Goal: Task Accomplishment & Management: Complete application form

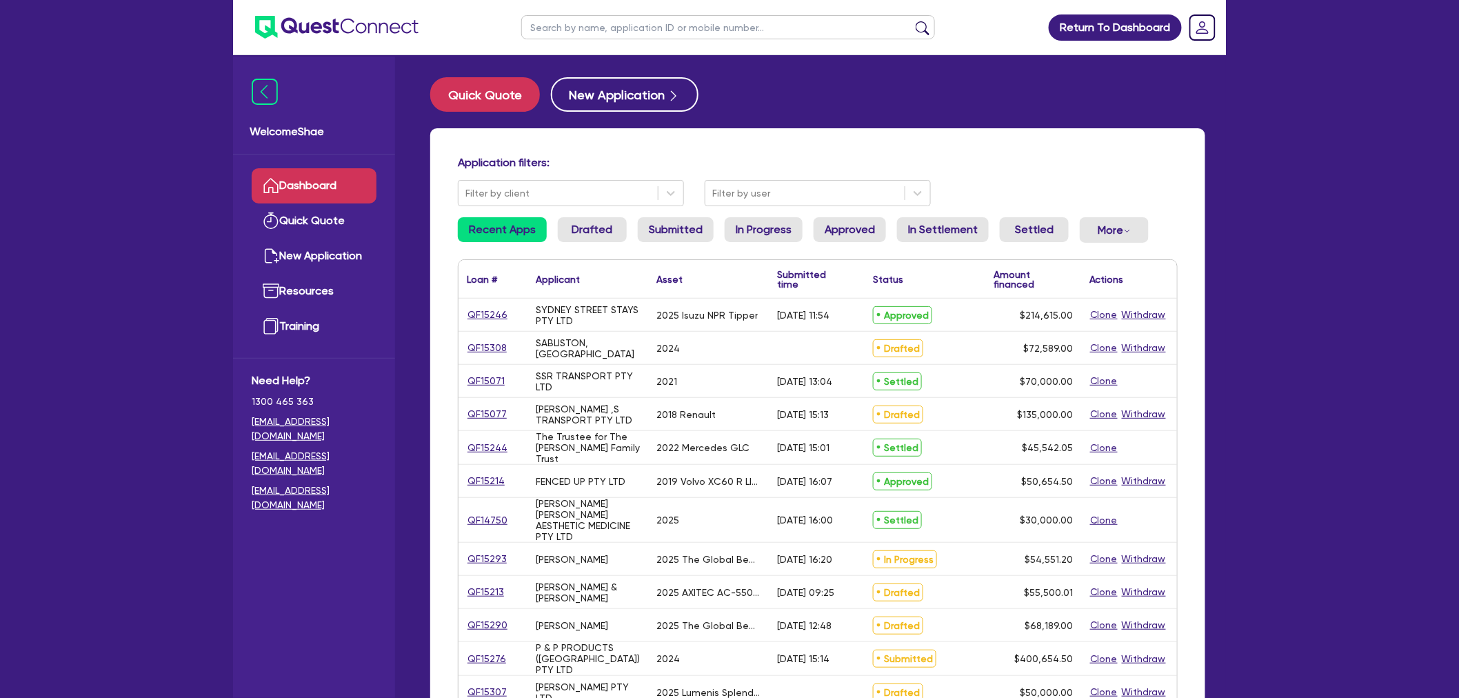
click at [581, 38] on input "text" at bounding box center [728, 27] width 414 height 24
type input "[PERSON_NAME]"
click at [912, 21] on button "submit" at bounding box center [923, 30] width 22 height 19
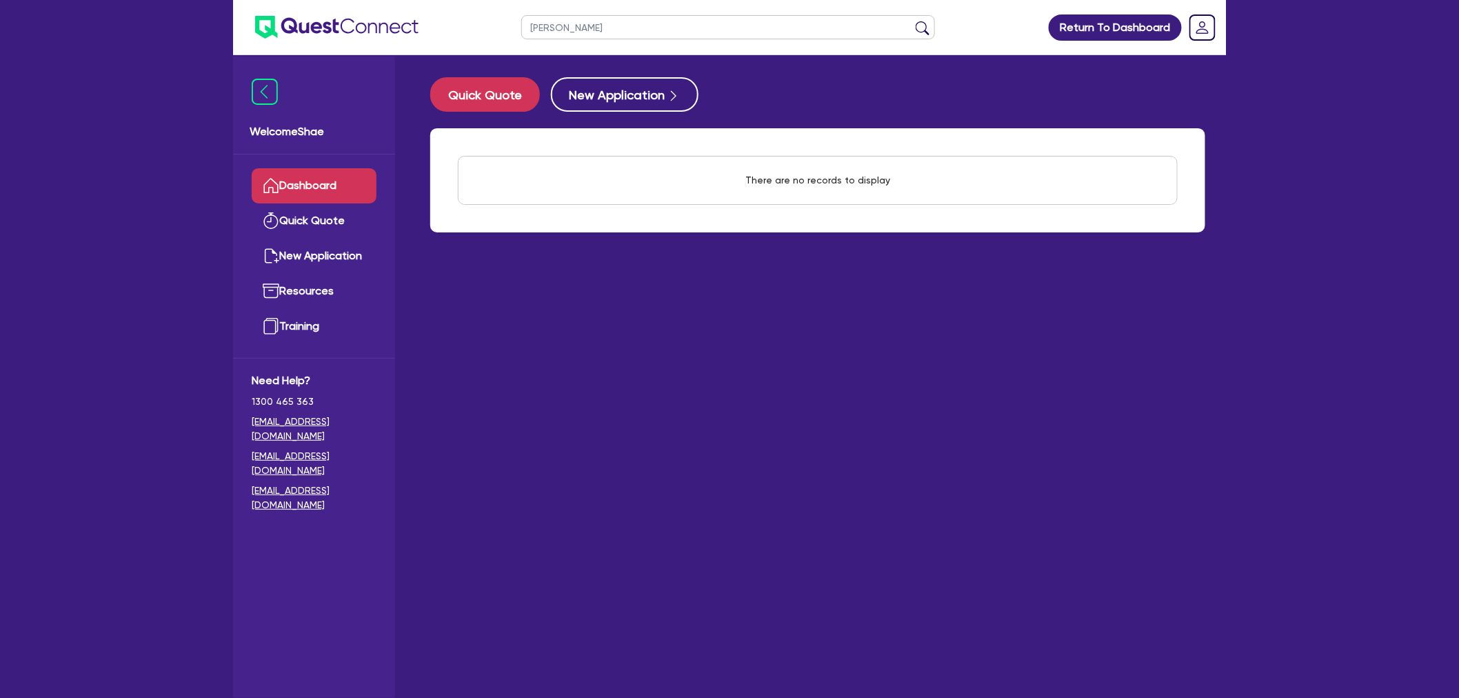
drag, startPoint x: 576, startPoint y: 21, endPoint x: 426, endPoint y: -23, distance: 156.0
click at [426, 0] on html "[PERSON_NAME] Return To Dashboard Edit Profile Logout Welcome Shae Dashboard Qu…" at bounding box center [729, 376] width 1459 height 753
click at [573, 31] on input "text" at bounding box center [728, 27] width 414 height 24
type input "kjm"
click at [912, 21] on button "submit" at bounding box center [923, 30] width 22 height 19
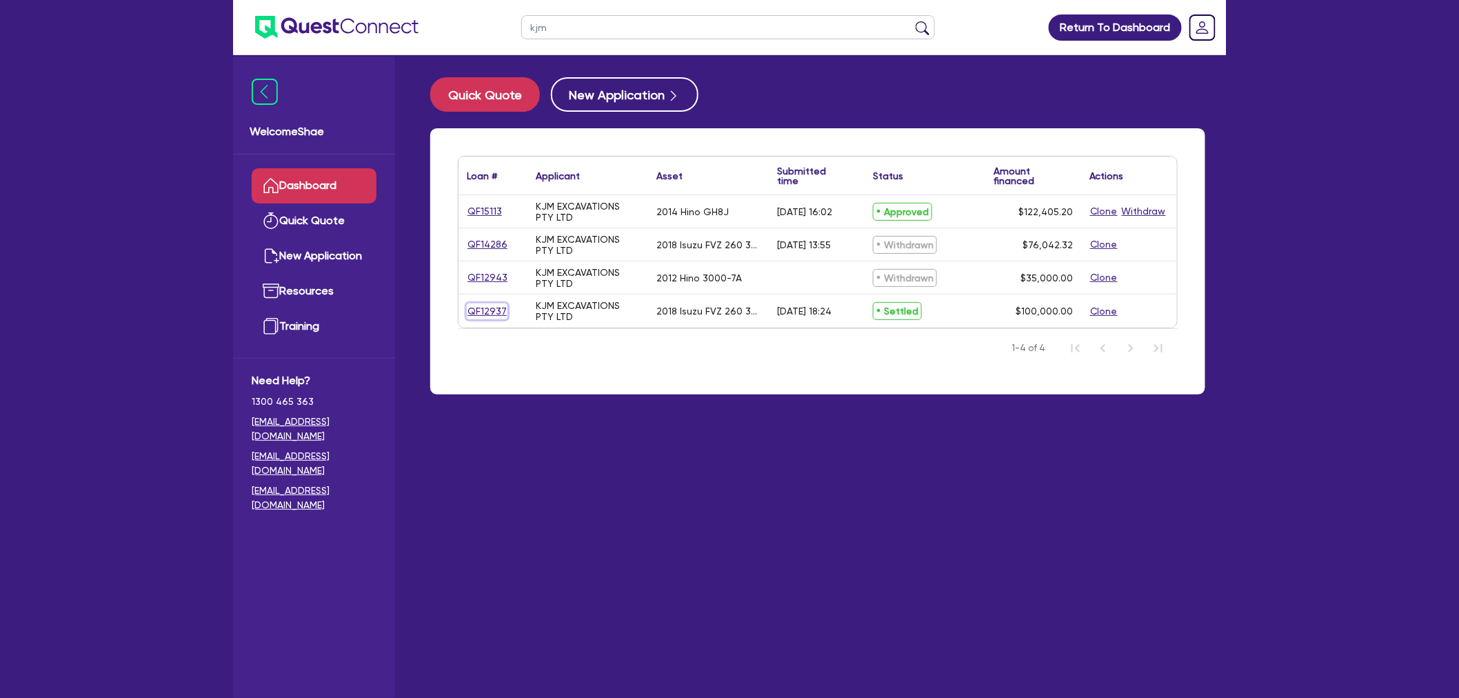
click at [483, 305] on link "QF12937" at bounding box center [487, 311] width 41 height 16
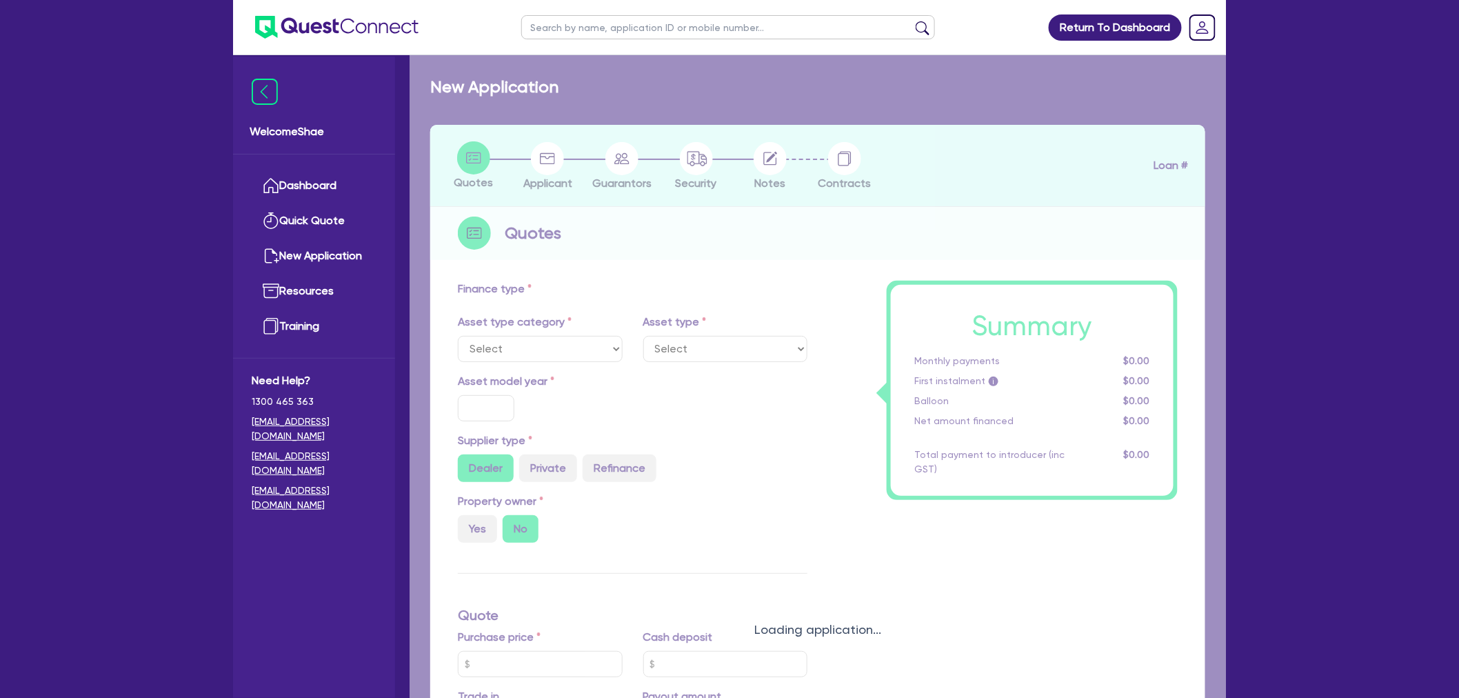
select select "PRIMARY_ASSETS"
type input "2018"
radio input "false"
radio input "true"
type input "242,000"
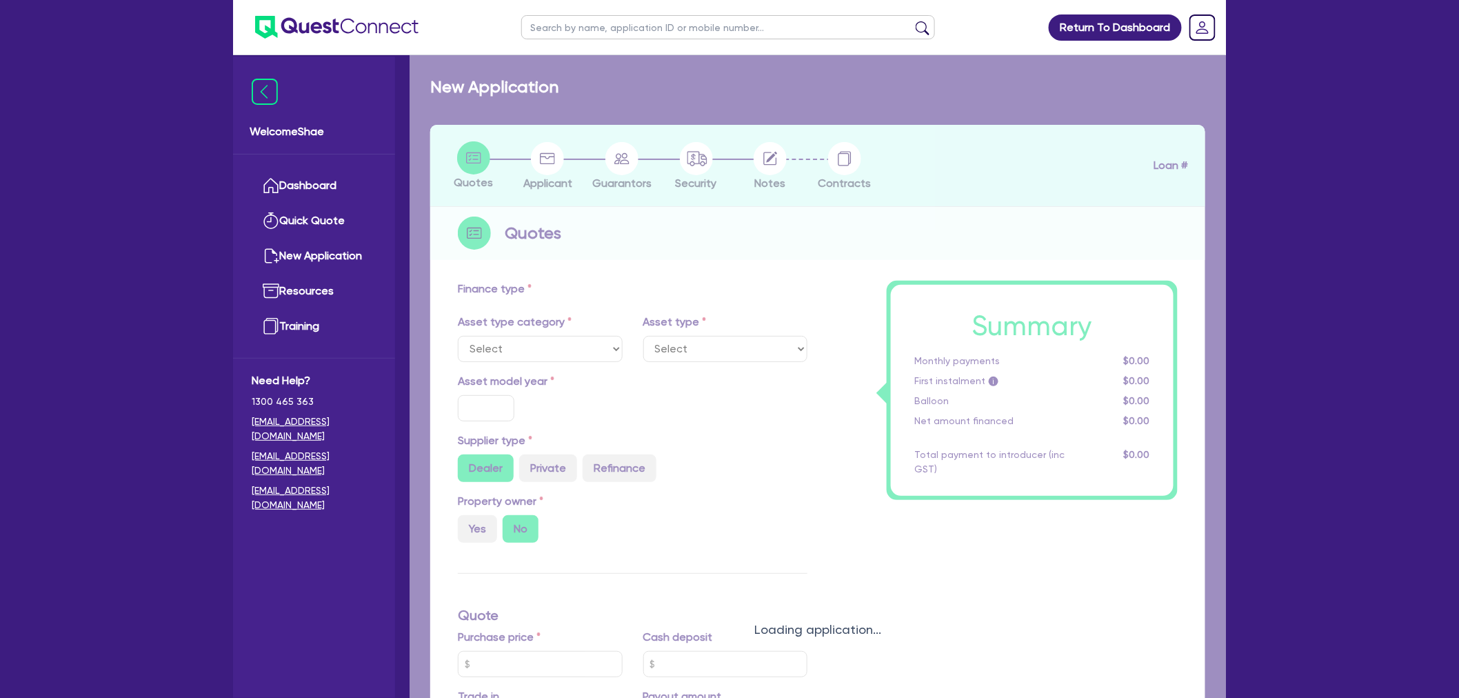
type input "142,000"
type input "8"
type input "8,000"
radio input "true"
type input "16"
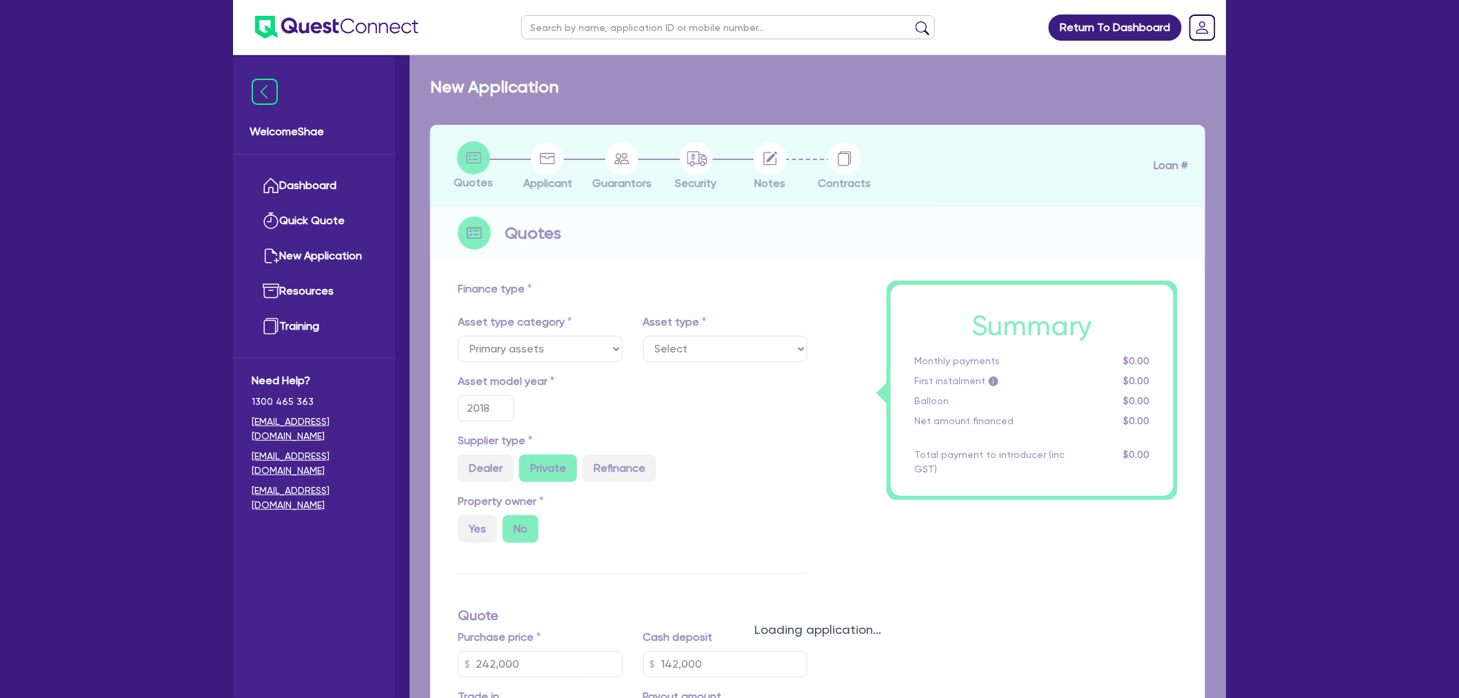
select select "HEAVY_TRUCKS"
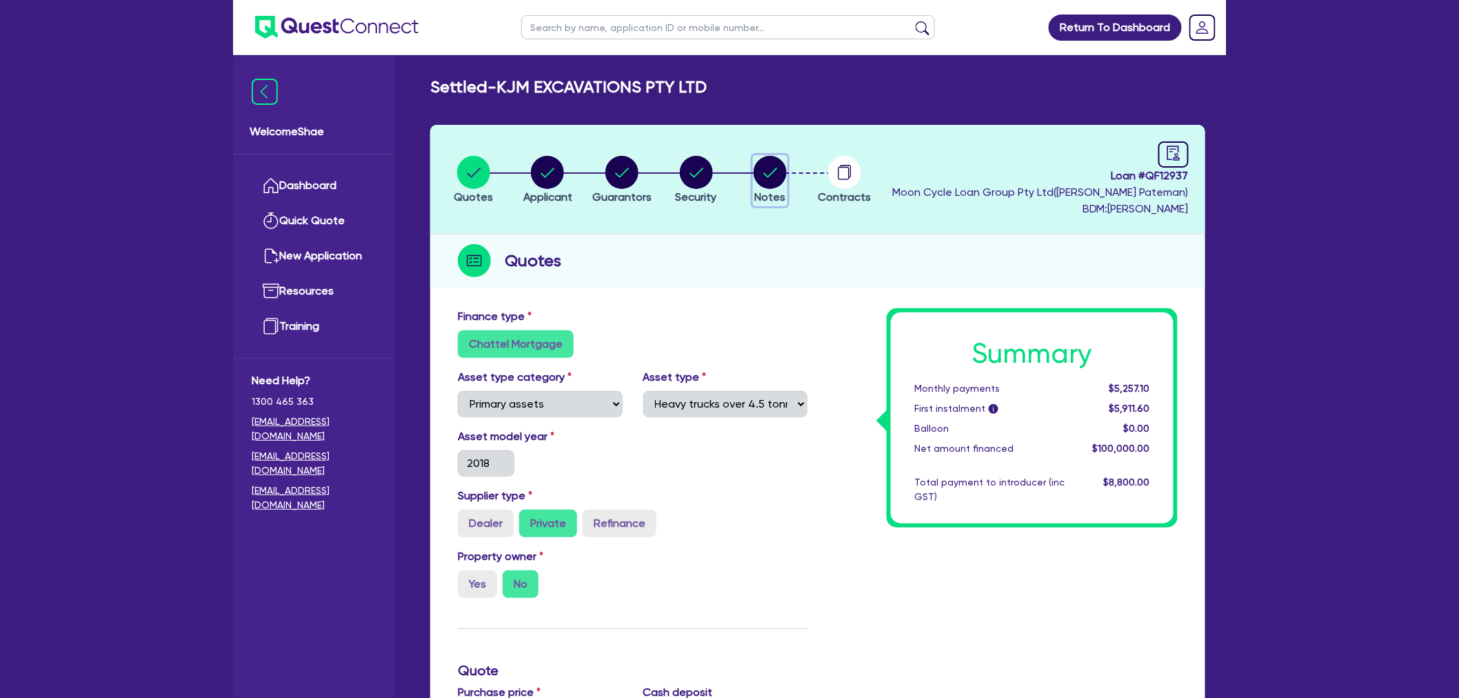
click at [774, 171] on circle "button" at bounding box center [770, 172] width 33 height 33
select select "Quest Finance - Platform Funding"
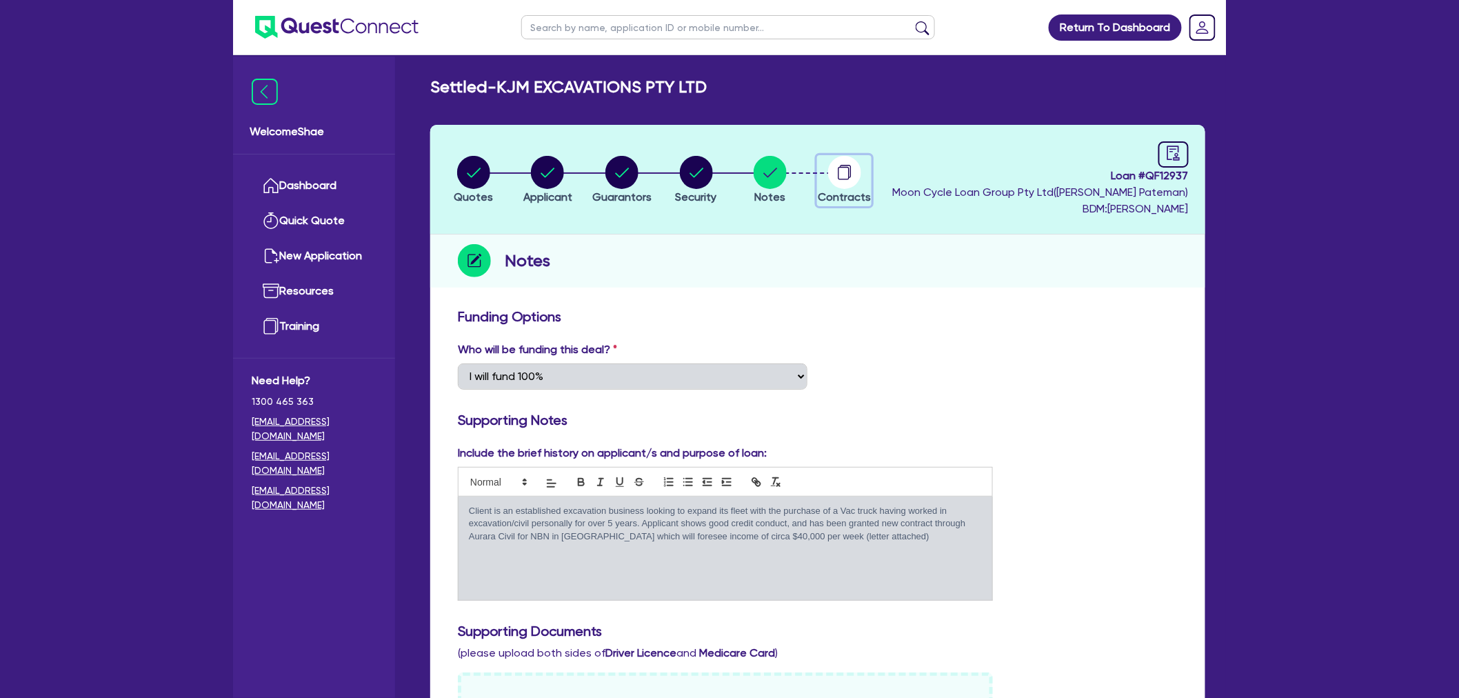
click at [847, 163] on circle "button" at bounding box center [844, 172] width 33 height 33
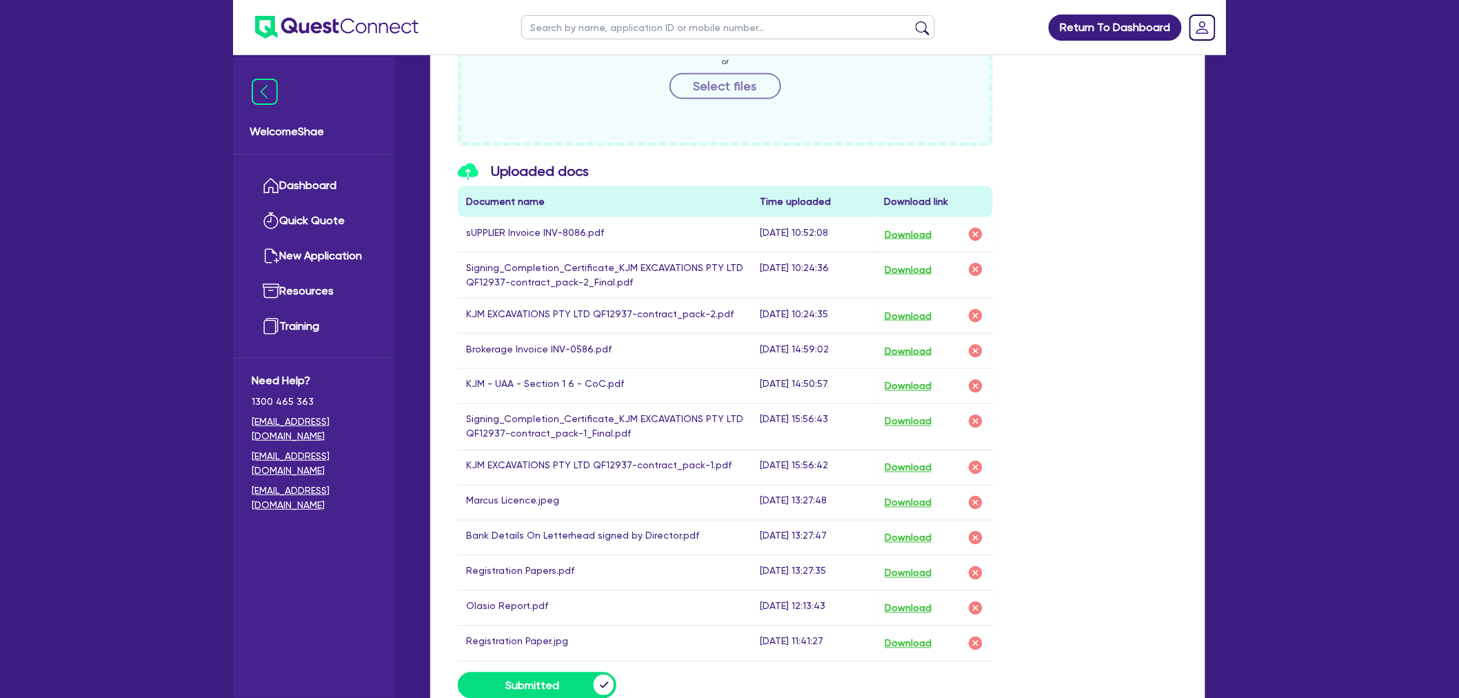
scroll to position [766, 0]
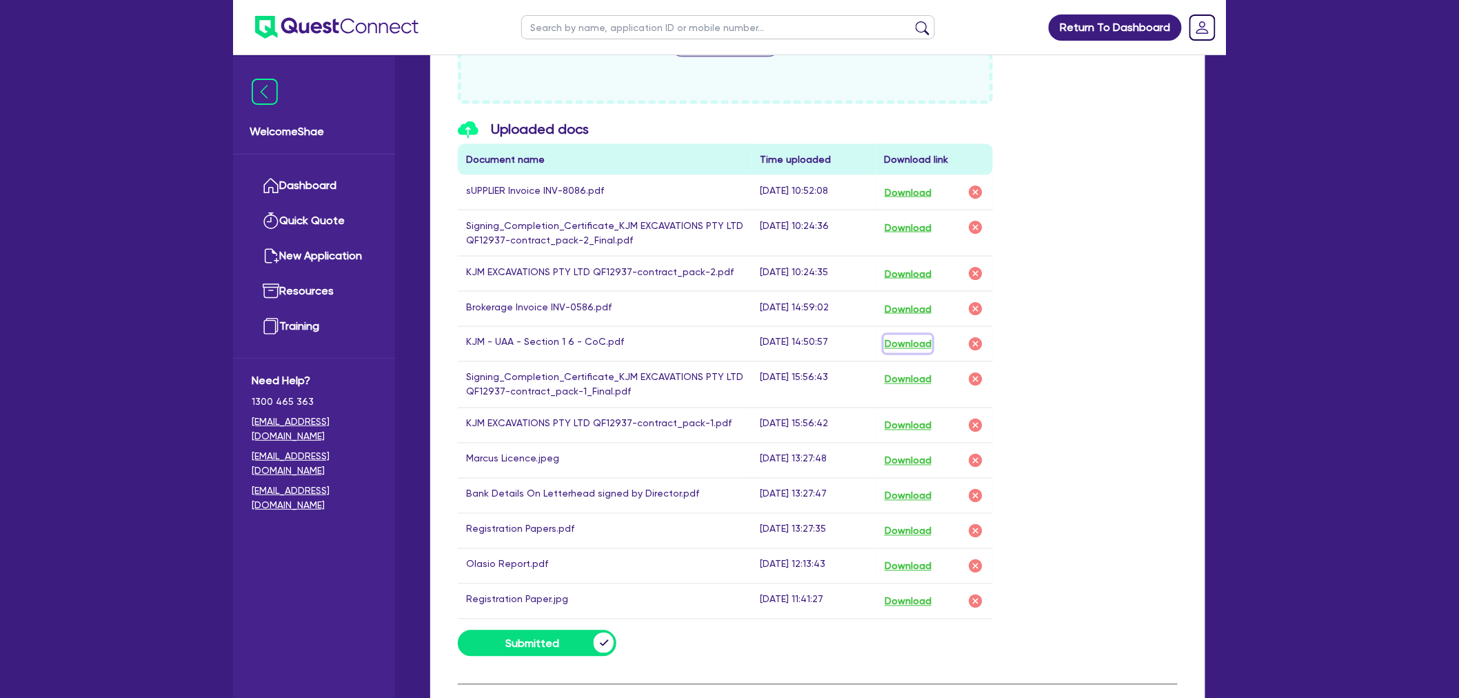
click at [907, 338] on button "Download" at bounding box center [908, 344] width 48 height 18
